Goal: Find specific page/section: Find specific page/section

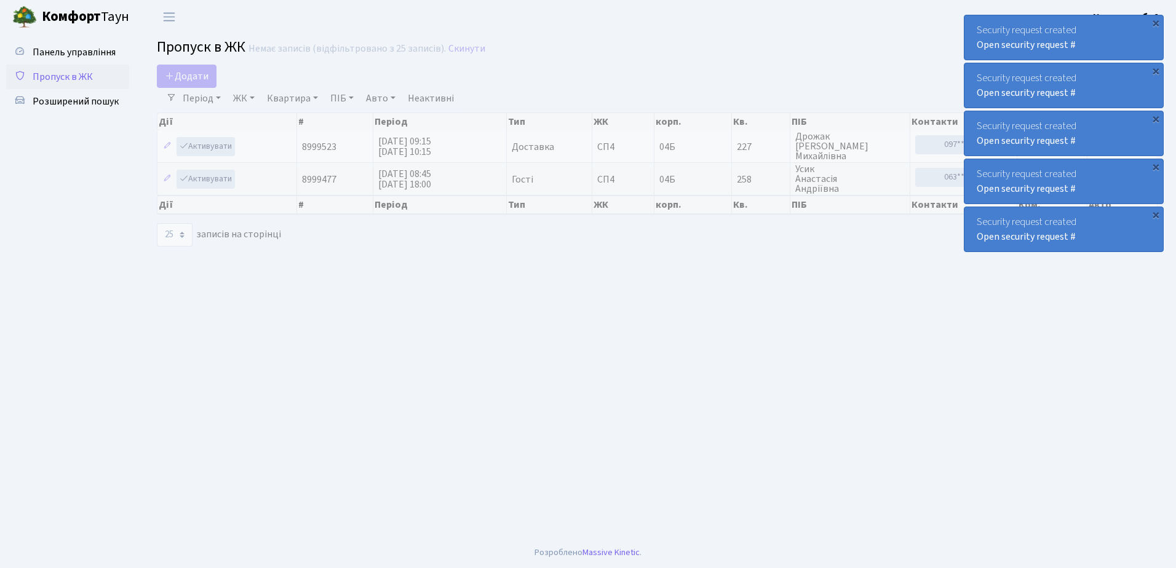
select select "25"
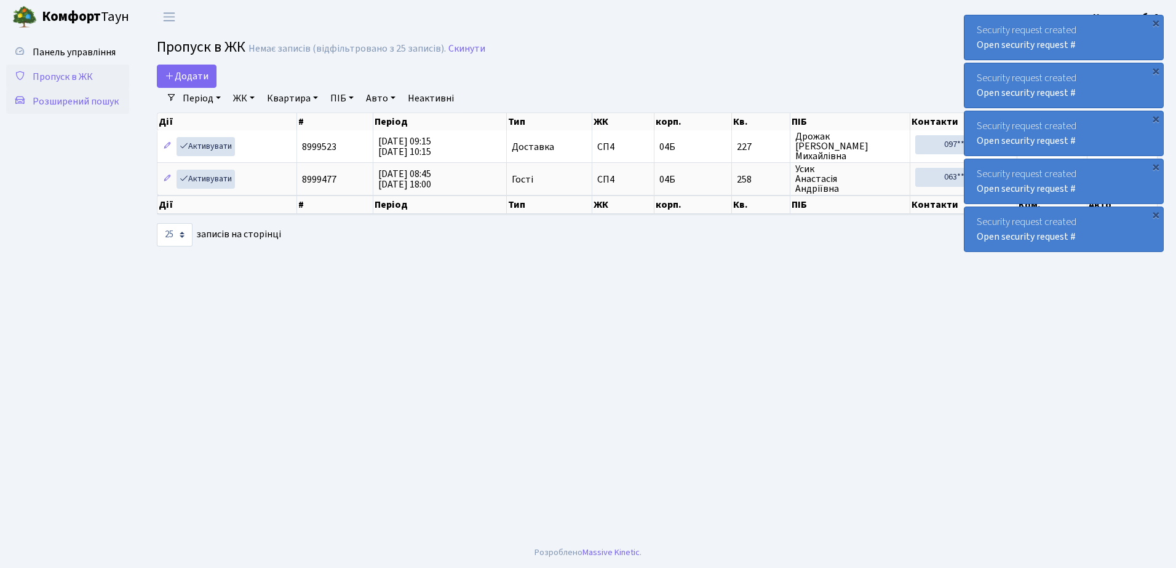
click at [63, 99] on span "Розширений пошук" at bounding box center [76, 102] width 86 height 14
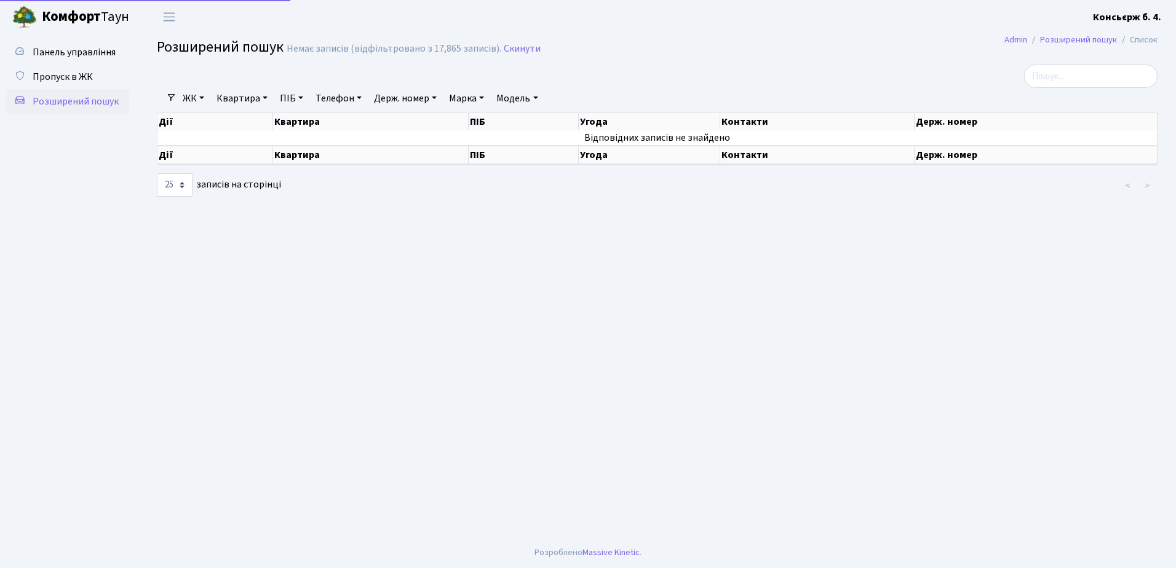
select select "25"
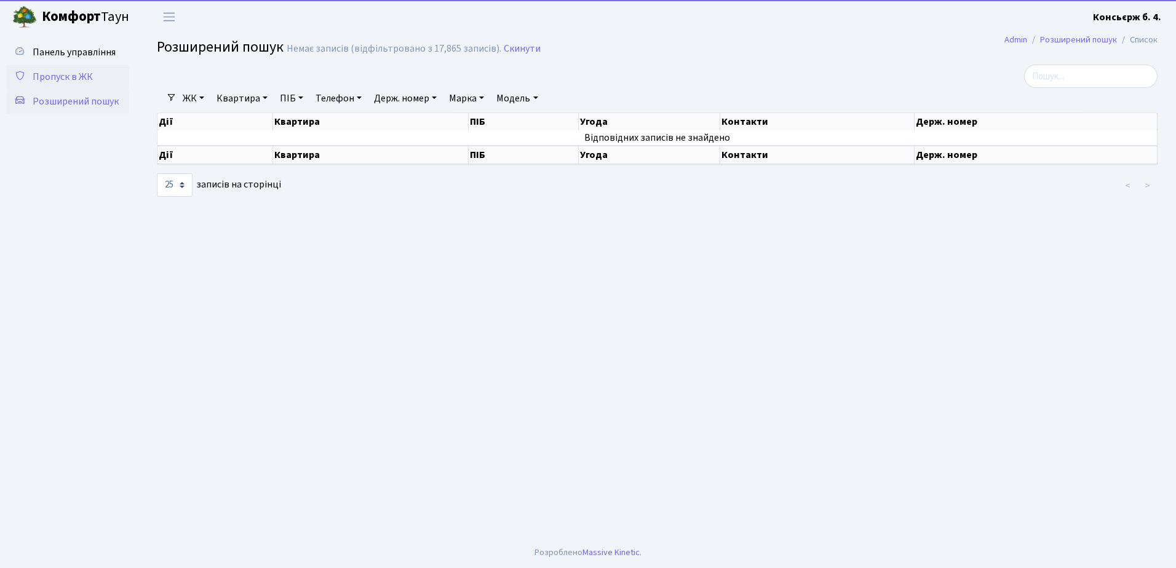
click at [64, 75] on span "Пропуск в ЖК" at bounding box center [63, 77] width 60 height 14
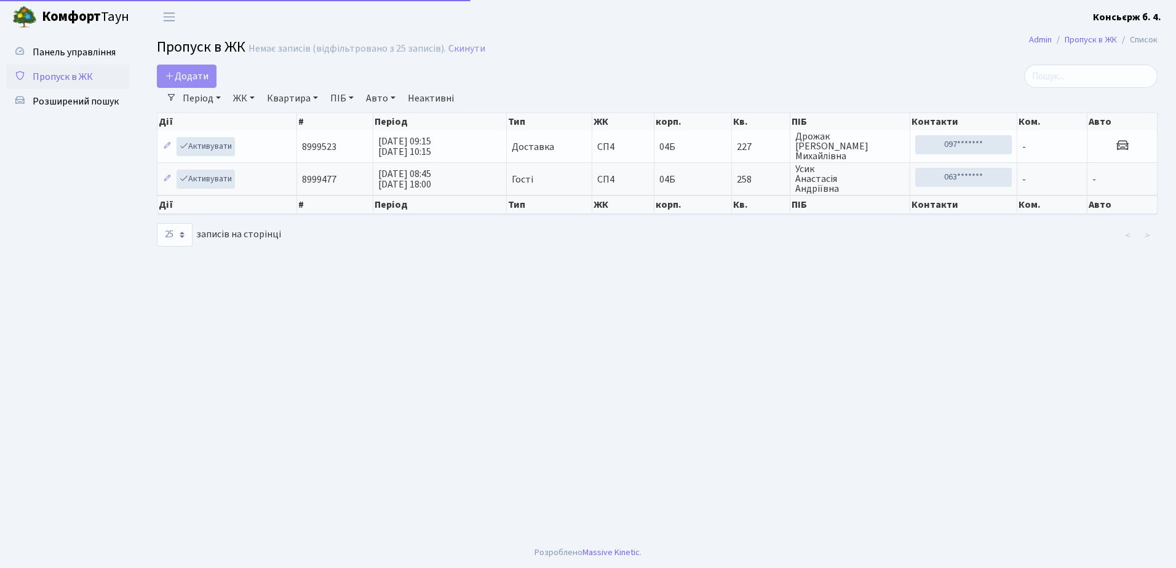
select select "25"
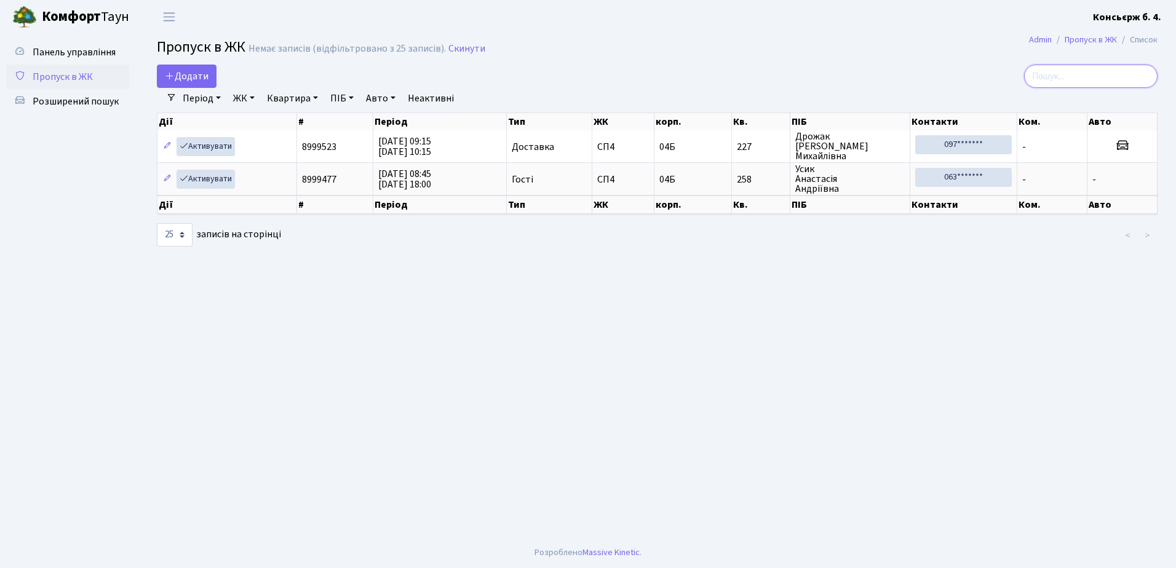
click at [1067, 74] on input "search" at bounding box center [1090, 76] width 133 height 23
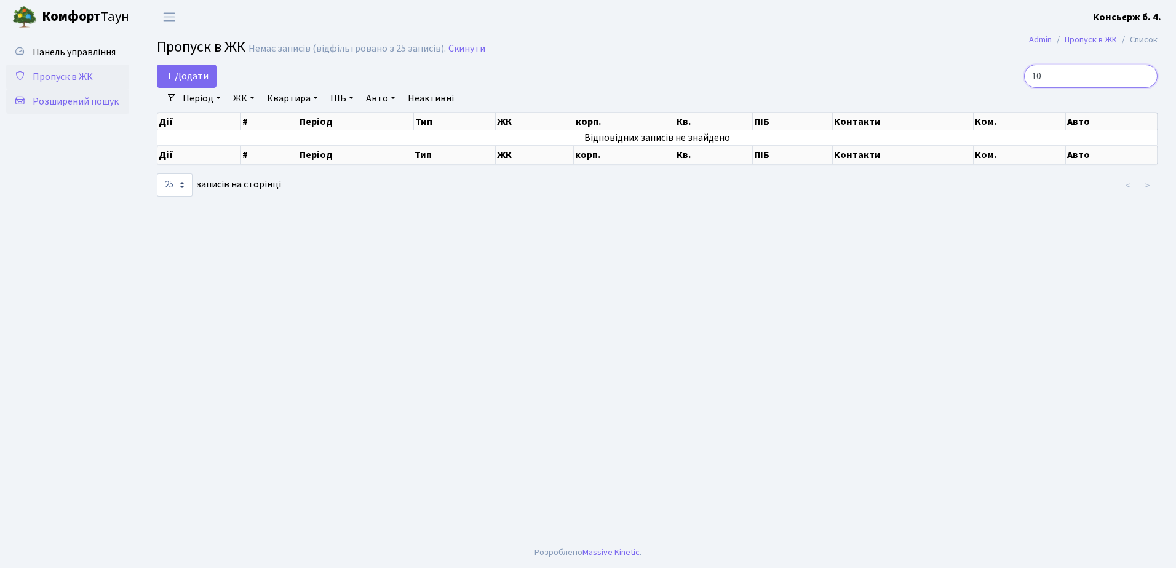
type input "10"
click at [78, 97] on span "Розширений пошук" at bounding box center [76, 102] width 86 height 14
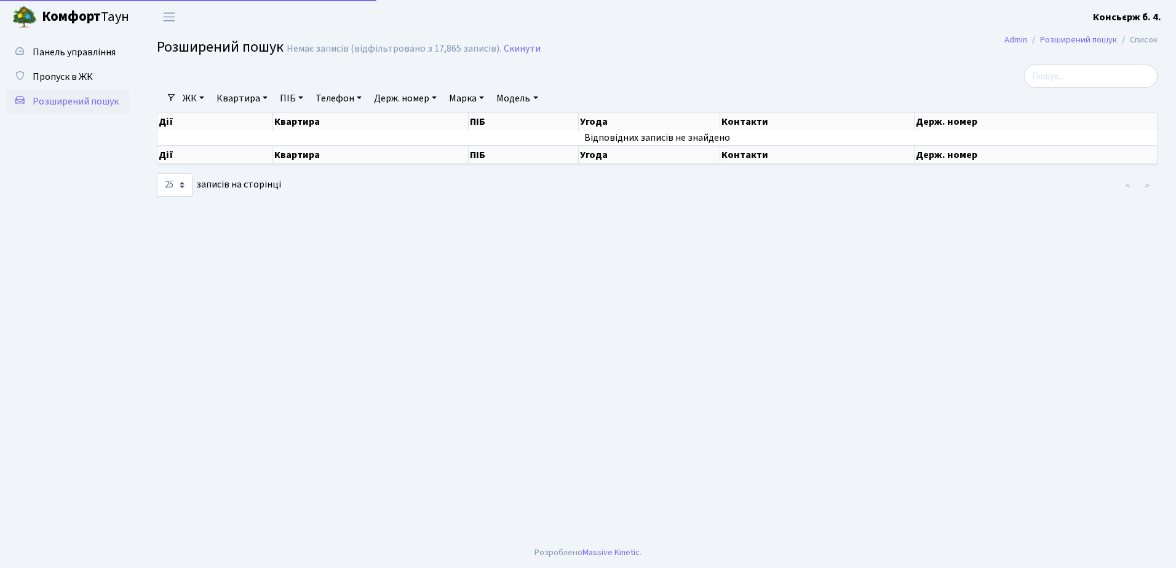
select select "25"
click at [1087, 71] on input "search" at bounding box center [1090, 76] width 133 height 23
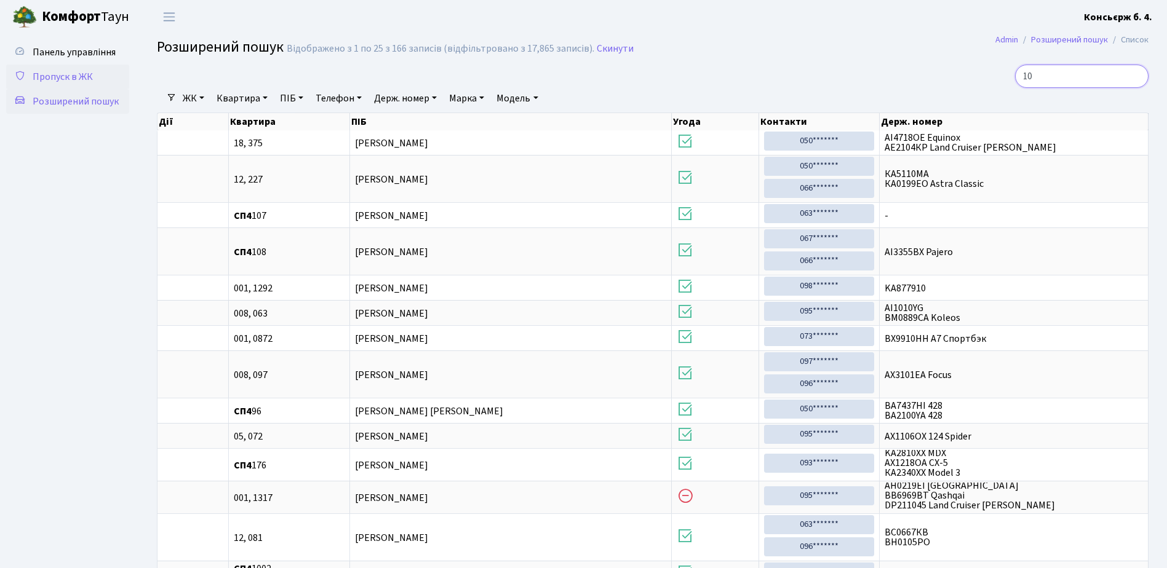
type input "10"
click at [65, 73] on span "Пропуск в ЖК" at bounding box center [63, 77] width 60 height 14
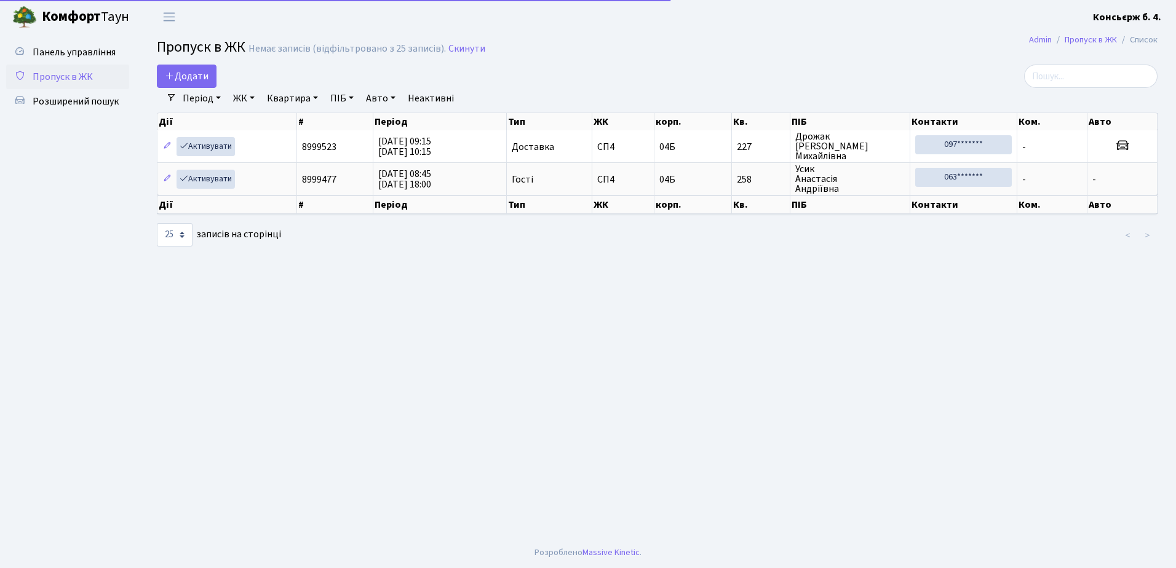
select select "25"
